Goal: Find contact information: Find contact information

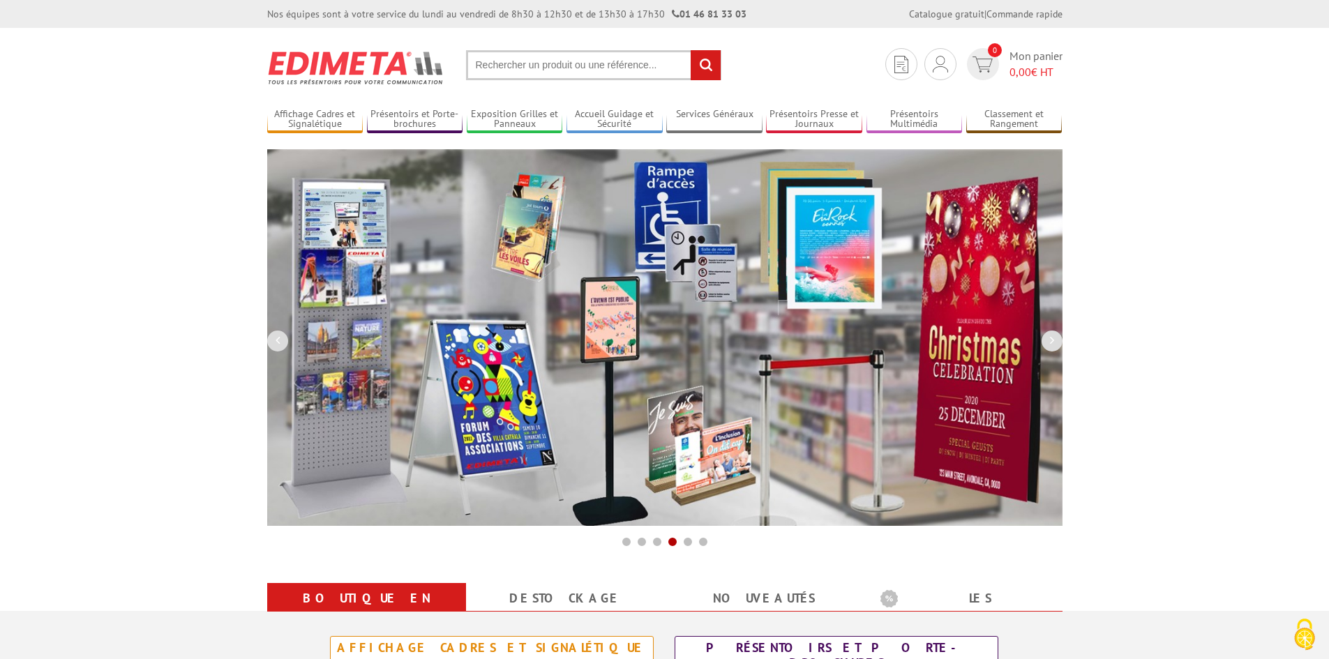
click at [573, 20] on div "Nos équipes sont à votre service du lundi au vendredi de 8h30 à 12h30 et de 13h…" at bounding box center [506, 14] width 479 height 14
click at [575, 19] on div "Nos équipes sont à votre service du lundi au vendredi de 8h30 à 12h30 et de 13h…" at bounding box center [506, 14] width 479 height 14
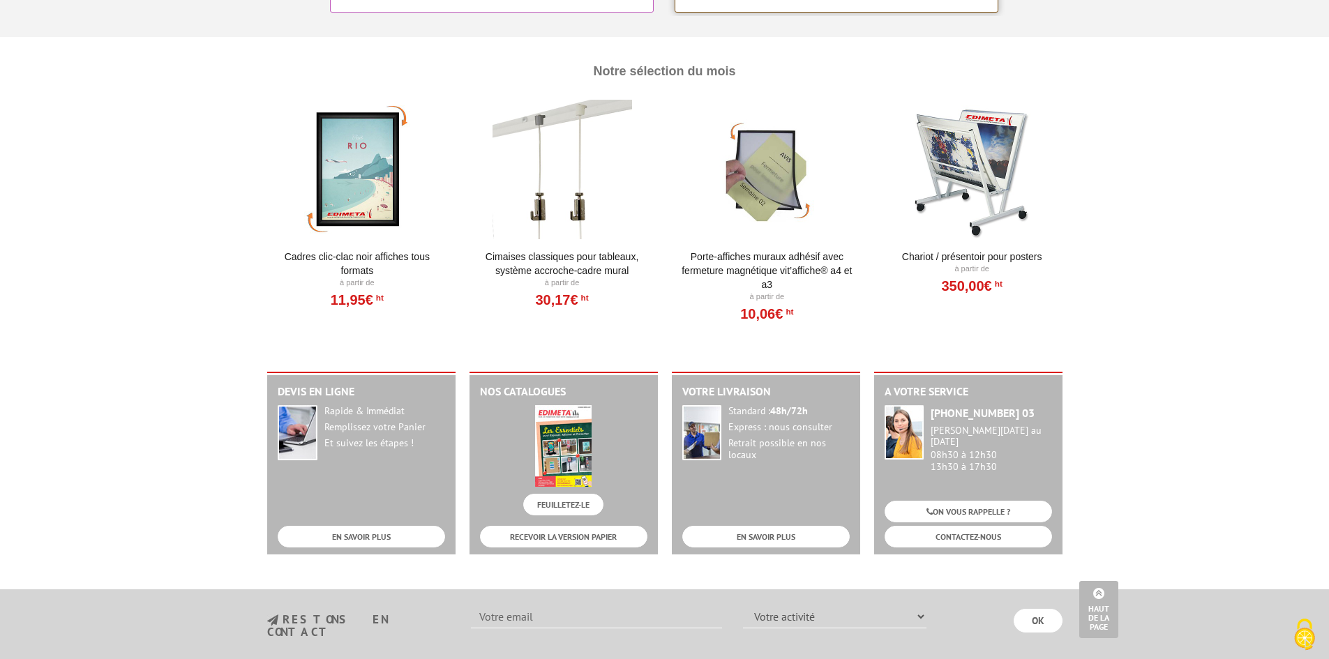
scroll to position [1709, 0]
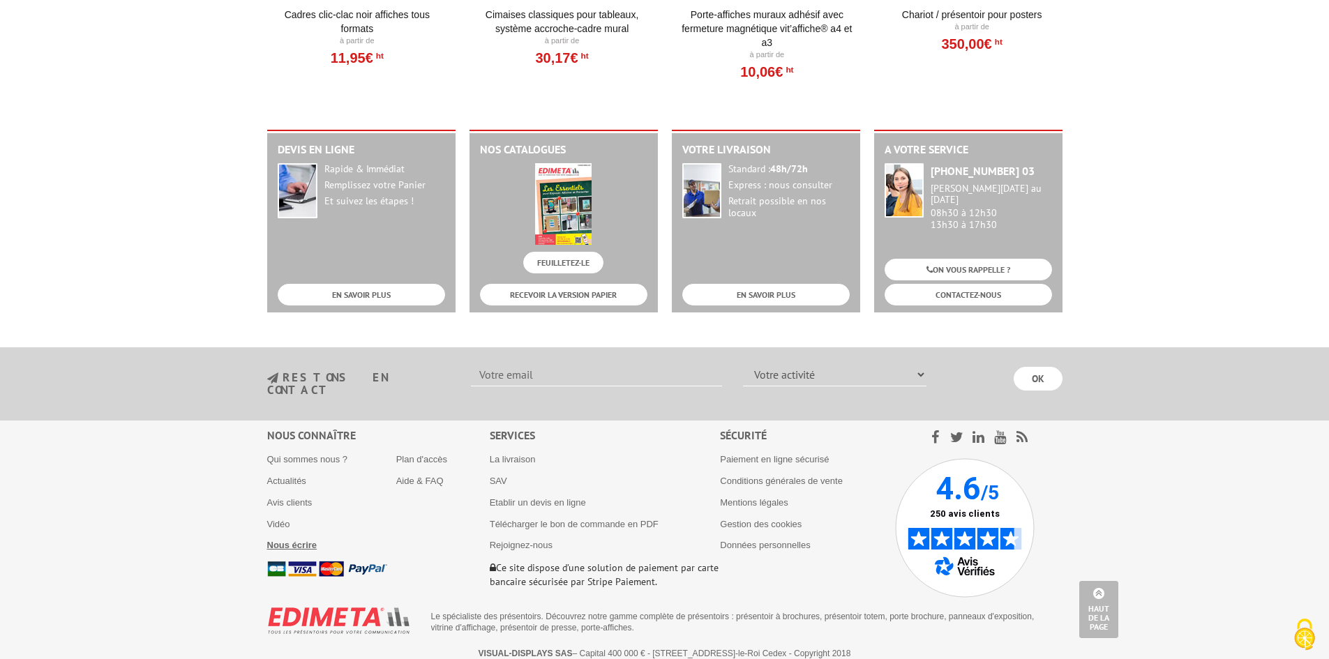
click at [289, 540] on b "Nous écrire" at bounding box center [292, 545] width 50 height 10
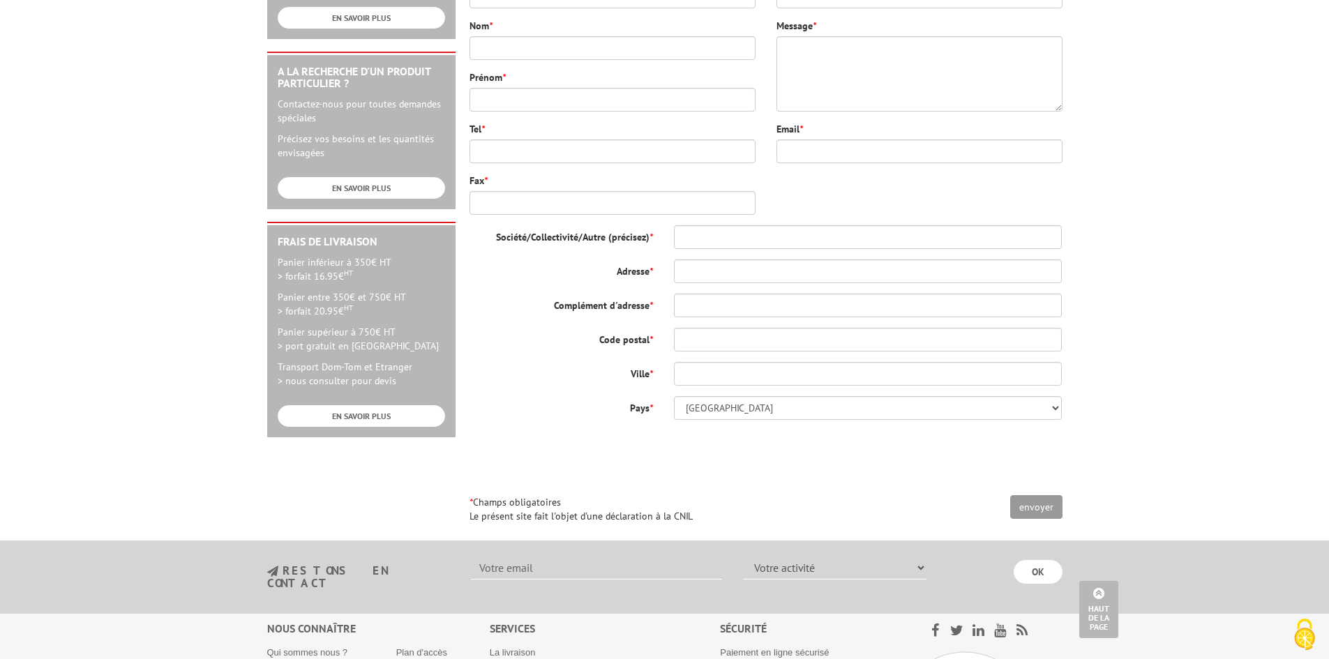
scroll to position [97, 0]
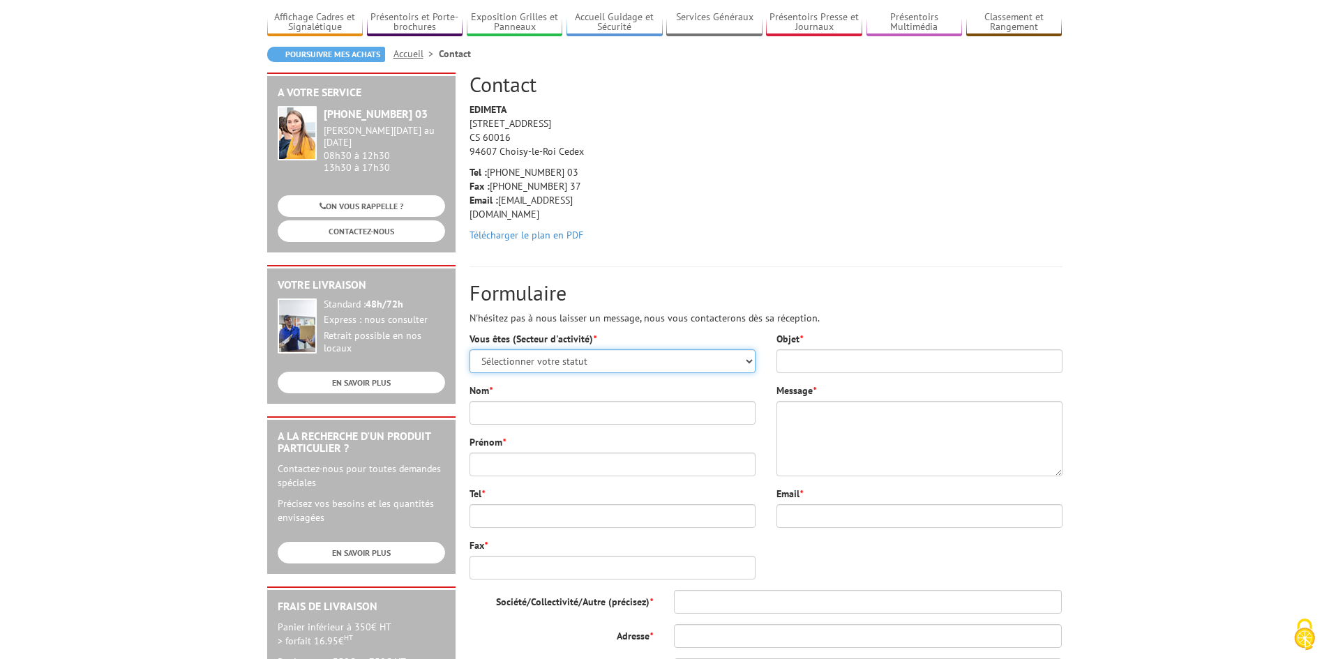
click at [591, 371] on select "Sélectionner votre statut Administrations et collectivités Magasins et commerce…" at bounding box center [612, 361] width 286 height 24
click at [585, 315] on p "N'hésitez pas à nous laisser un message, nous vous contacterons dès sa réceptio…" at bounding box center [765, 318] width 593 height 14
drag, startPoint x: 568, startPoint y: 197, endPoint x: 501, endPoint y: 204, distance: 67.2
click at [501, 204] on p "Tel : [PHONE_NUMBER] 03 Fax : [PHONE_NUMBER] 37 Email : [EMAIL_ADDRESS][DOMAIN_…" at bounding box center [535, 193] width 133 height 56
copy p "[EMAIL_ADDRESS][DOMAIN_NAME]"
